Goal: Navigation & Orientation: Find specific page/section

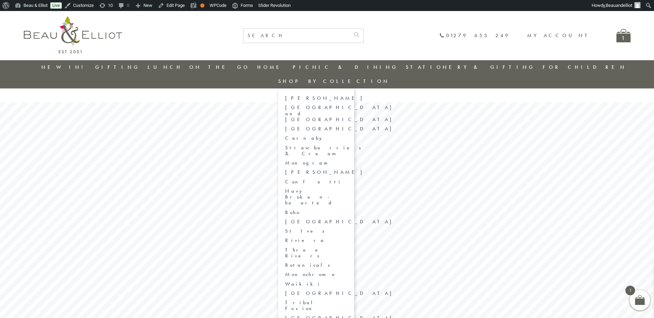
drag, startPoint x: 589, startPoint y: 121, endPoint x: 595, endPoint y: 124, distance: 7.6
click at [347, 145] on link "Strawberries & Cream" at bounding box center [316, 151] width 62 height 12
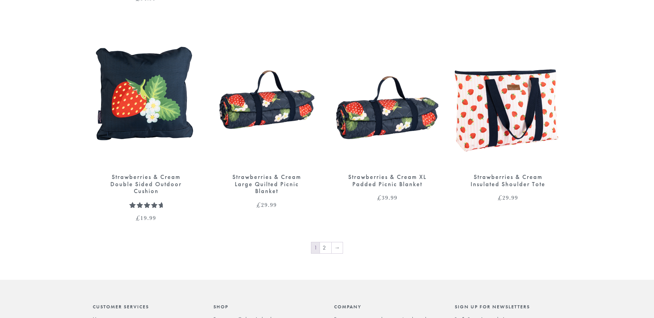
scroll to position [930, 0]
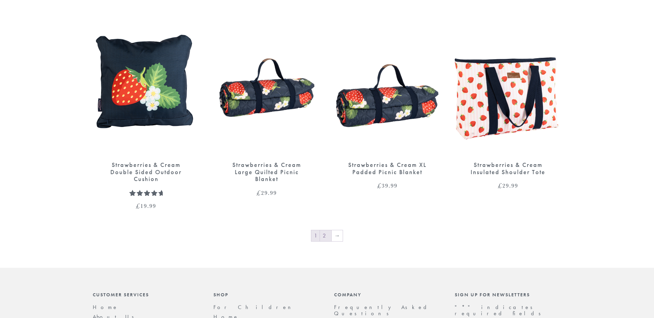
click at [324, 231] on link "2" at bounding box center [325, 236] width 11 height 11
